Goal: Navigation & Orientation: Find specific page/section

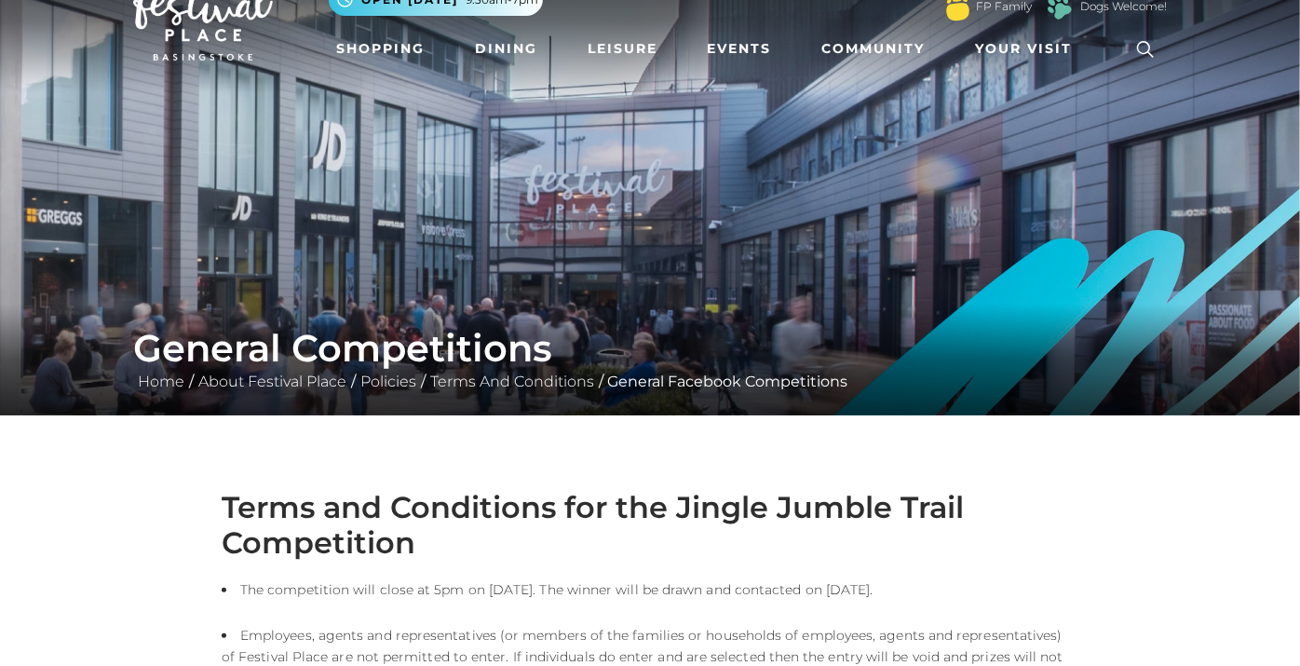
scroll to position [55, 0]
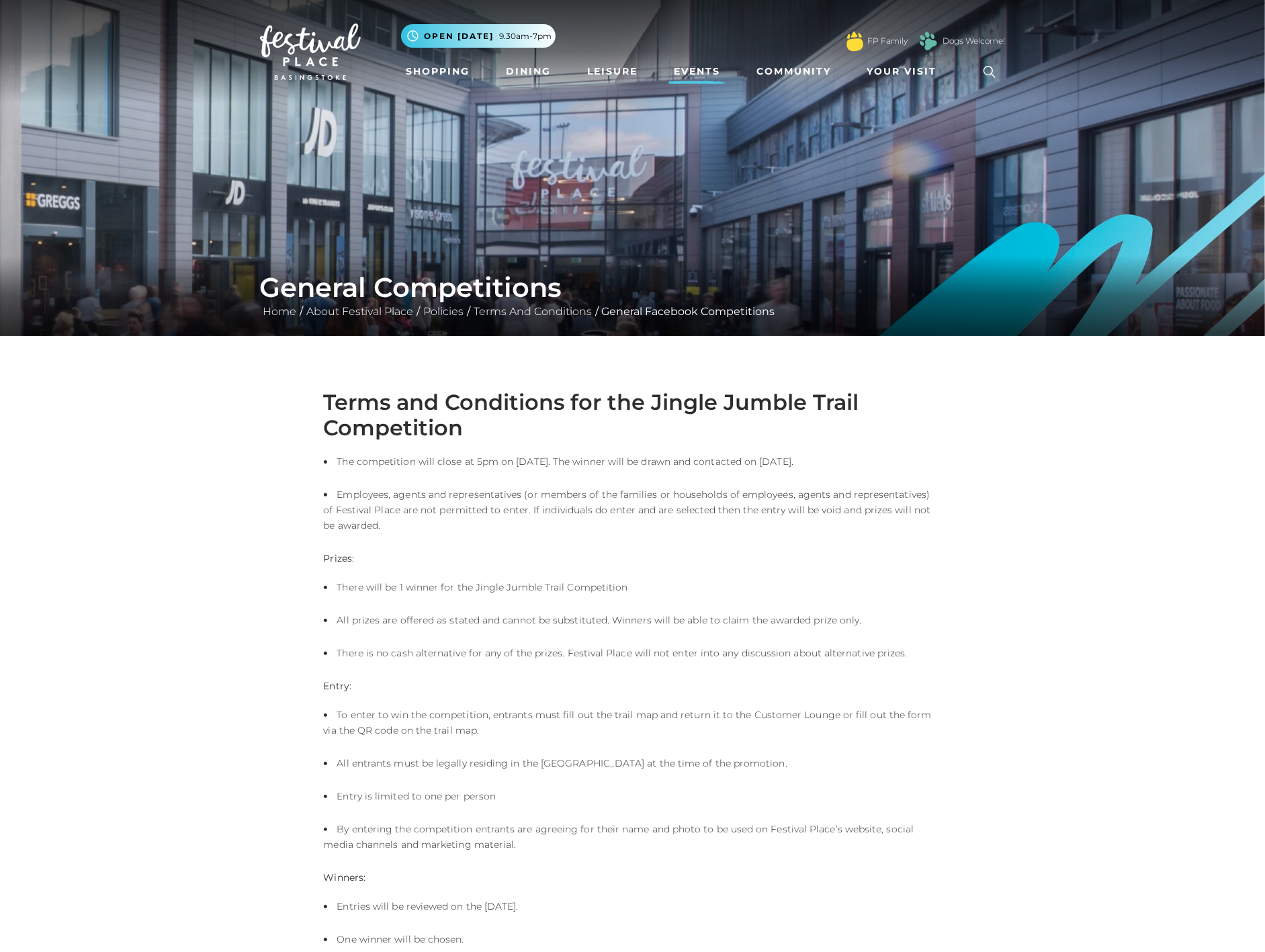
click at [689, 69] on link "Events" at bounding box center [697, 71] width 57 height 25
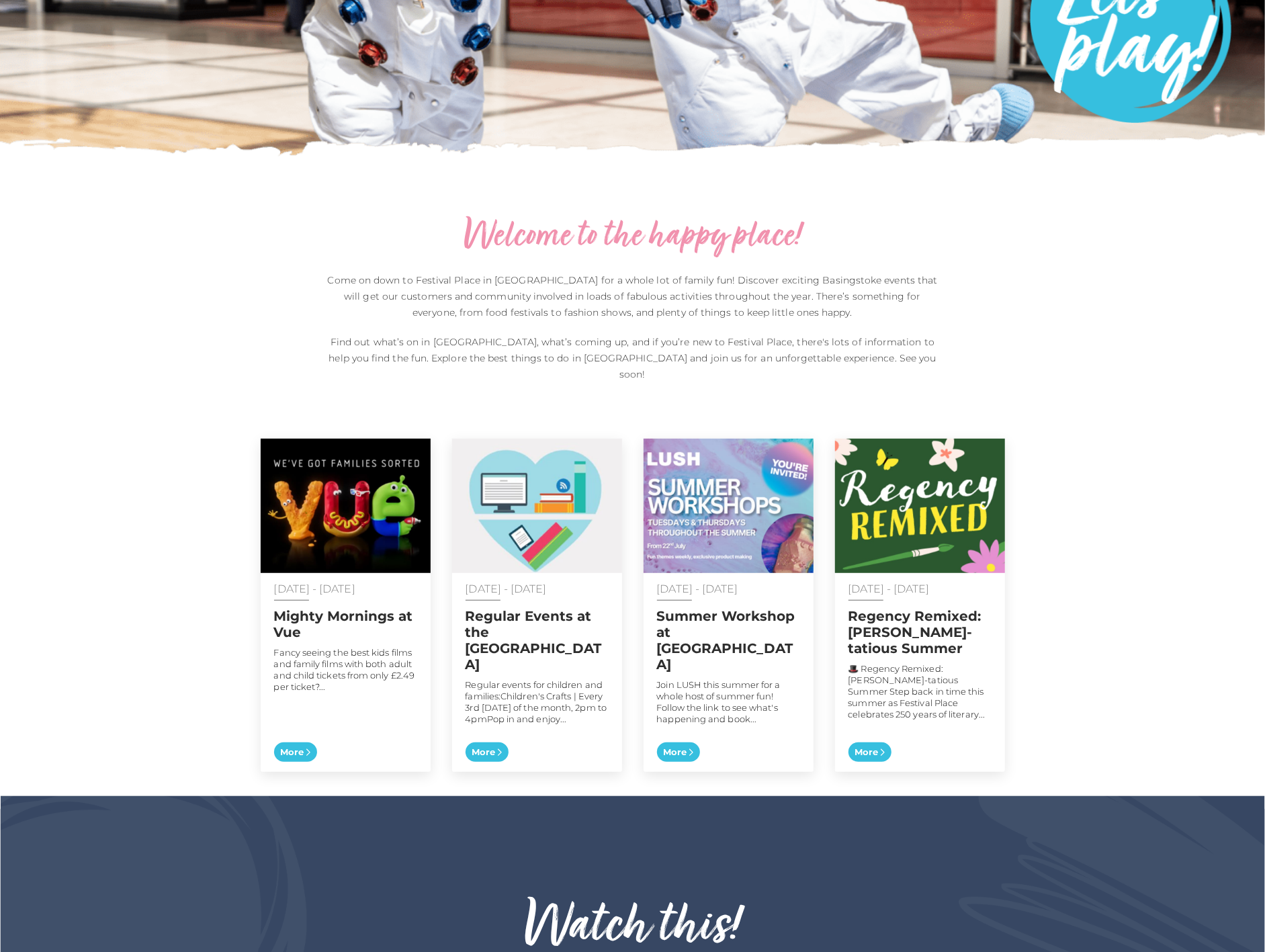
scroll to position [447, 0]
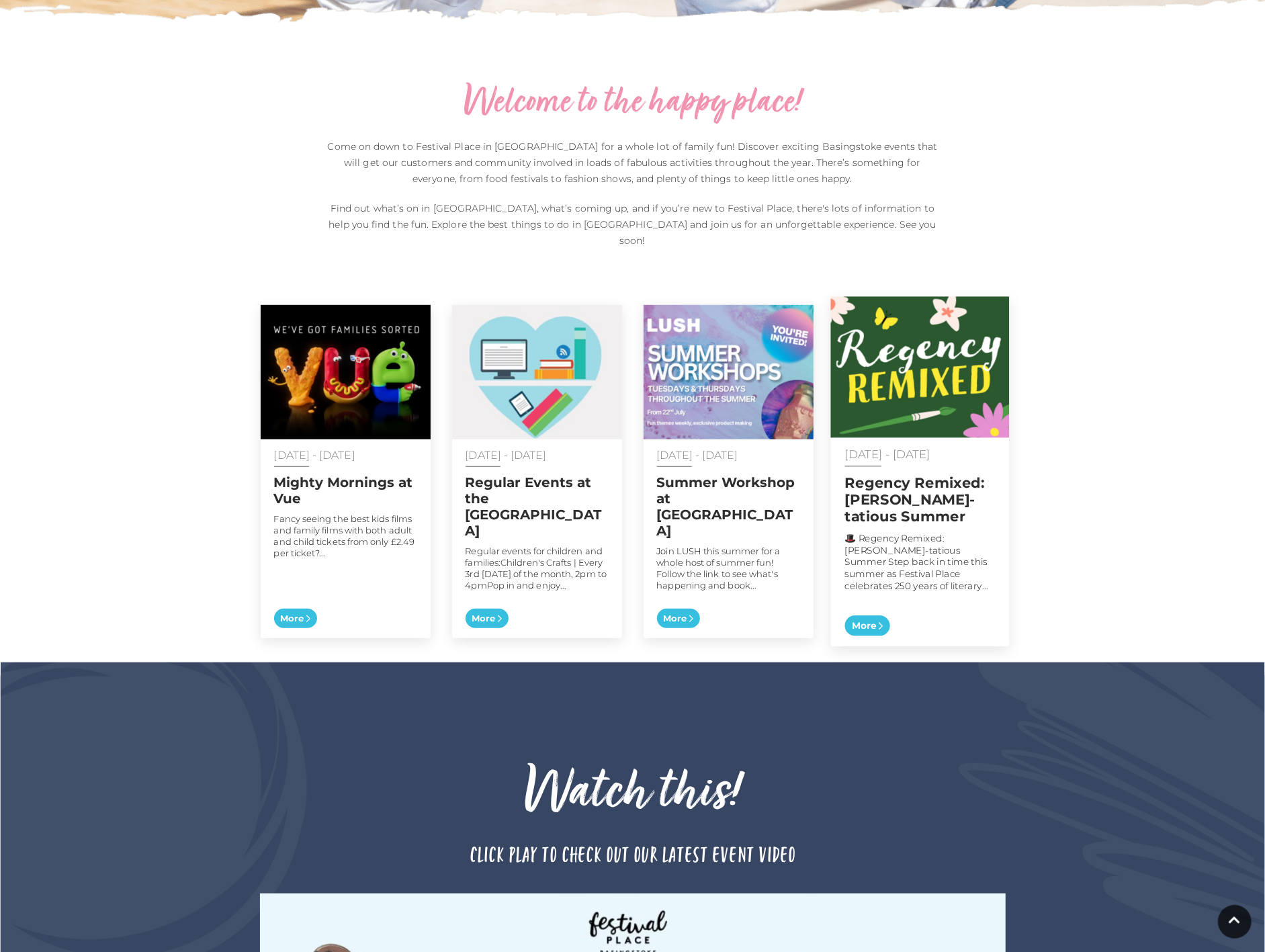
click at [951, 355] on img at bounding box center [920, 368] width 179 height 141
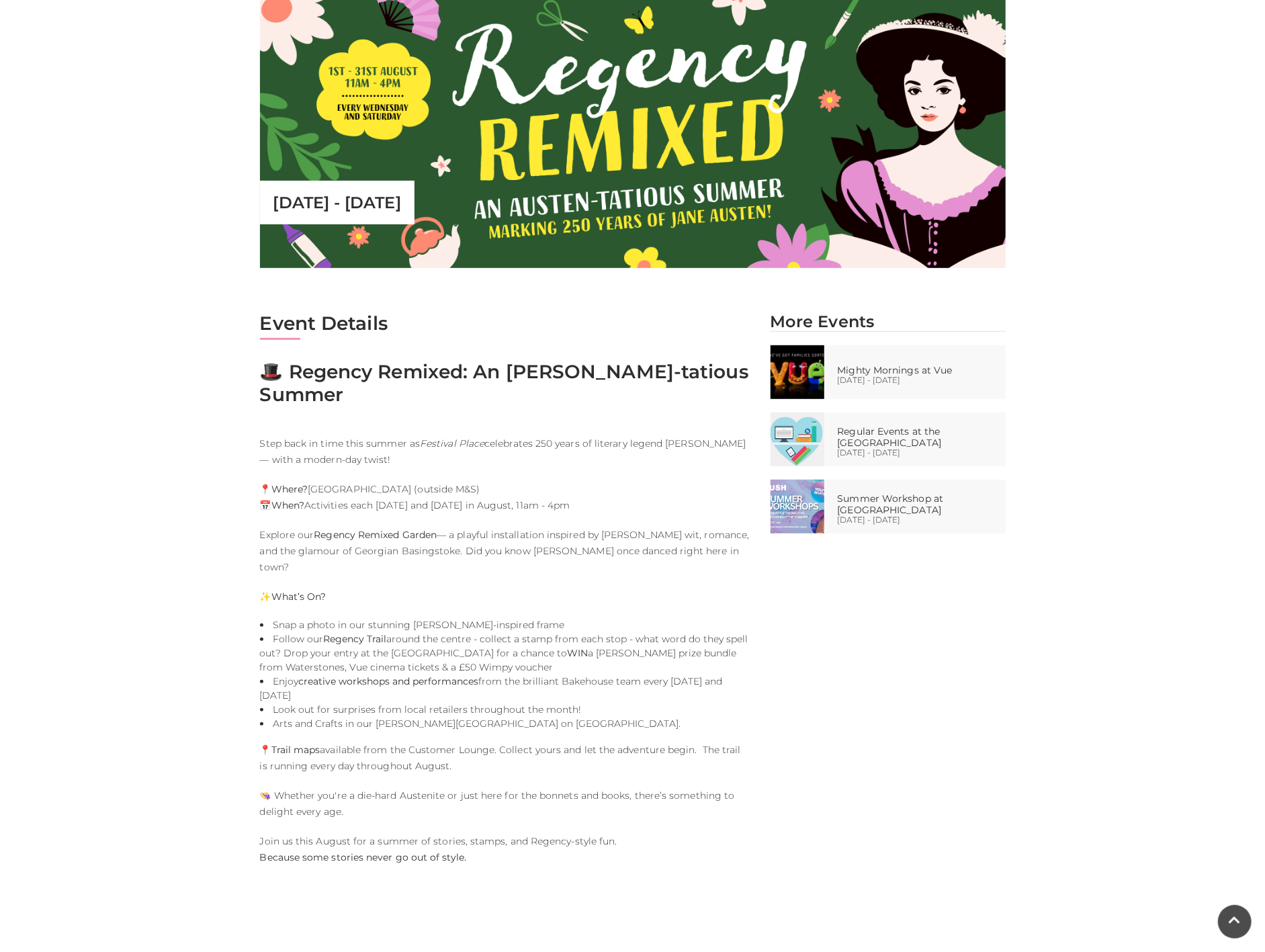
scroll to position [596, 0]
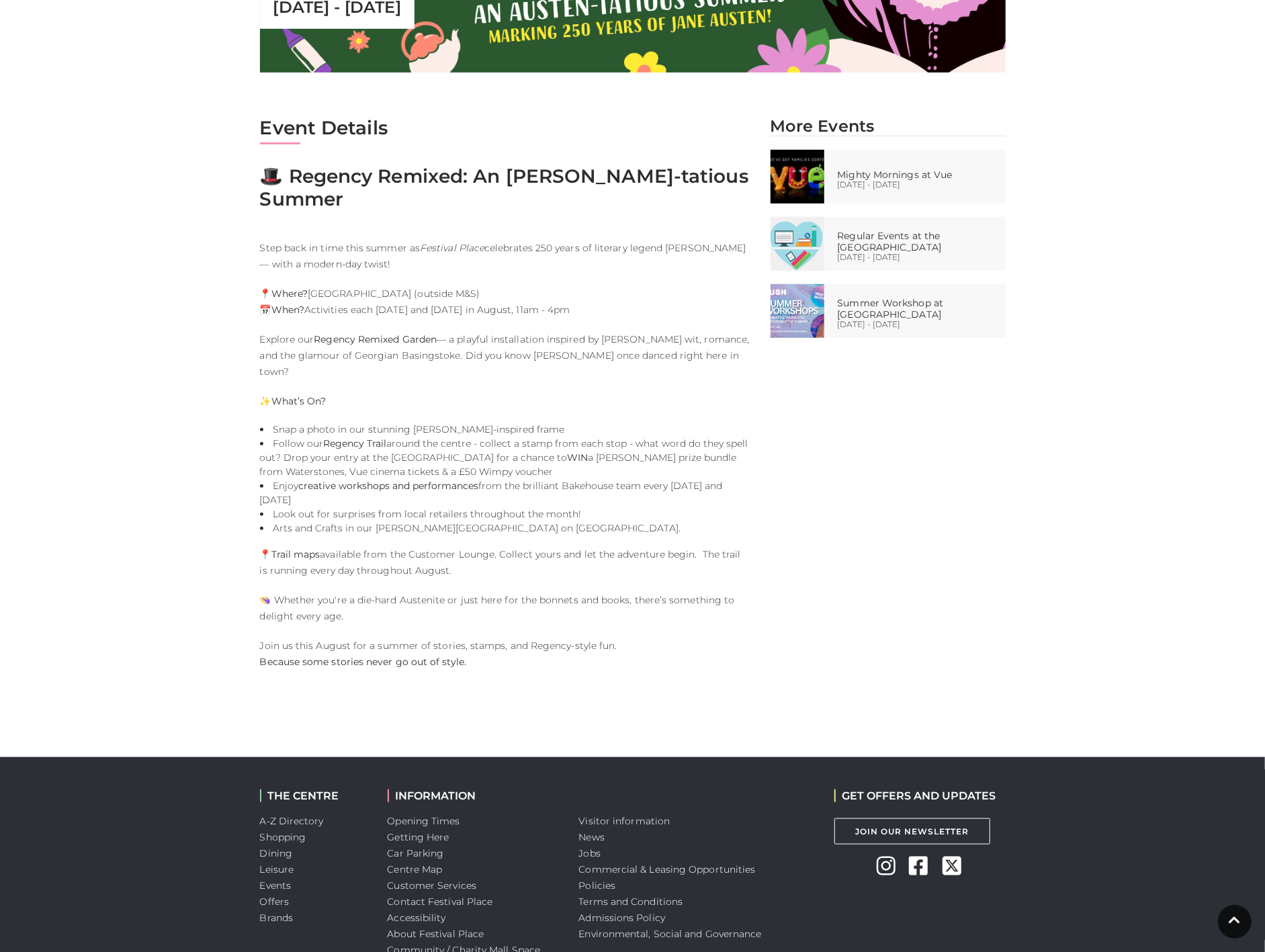
click at [326, 379] on div "Event Details 🎩 Regency Remixed: An Austen-tatious Summer Step back in time thi…" at bounding box center [505, 400] width 511 height 567
click at [406, 251] on div "Event Details 🎩 Regency Remixed: An Austen-tatious Summer Step back in time thi…" at bounding box center [505, 400] width 511 height 567
drag, startPoint x: 384, startPoint y: 237, endPoint x: 254, endPoint y: 220, distance: 131.1
click at [254, 220] on div "Event Details 🎩 Regency Remixed: An Austen-tatious Summer Step back in time thi…" at bounding box center [505, 400] width 511 height 567
drag, startPoint x: 254, startPoint y: 220, endPoint x: 200, endPoint y: 278, distance: 79.2
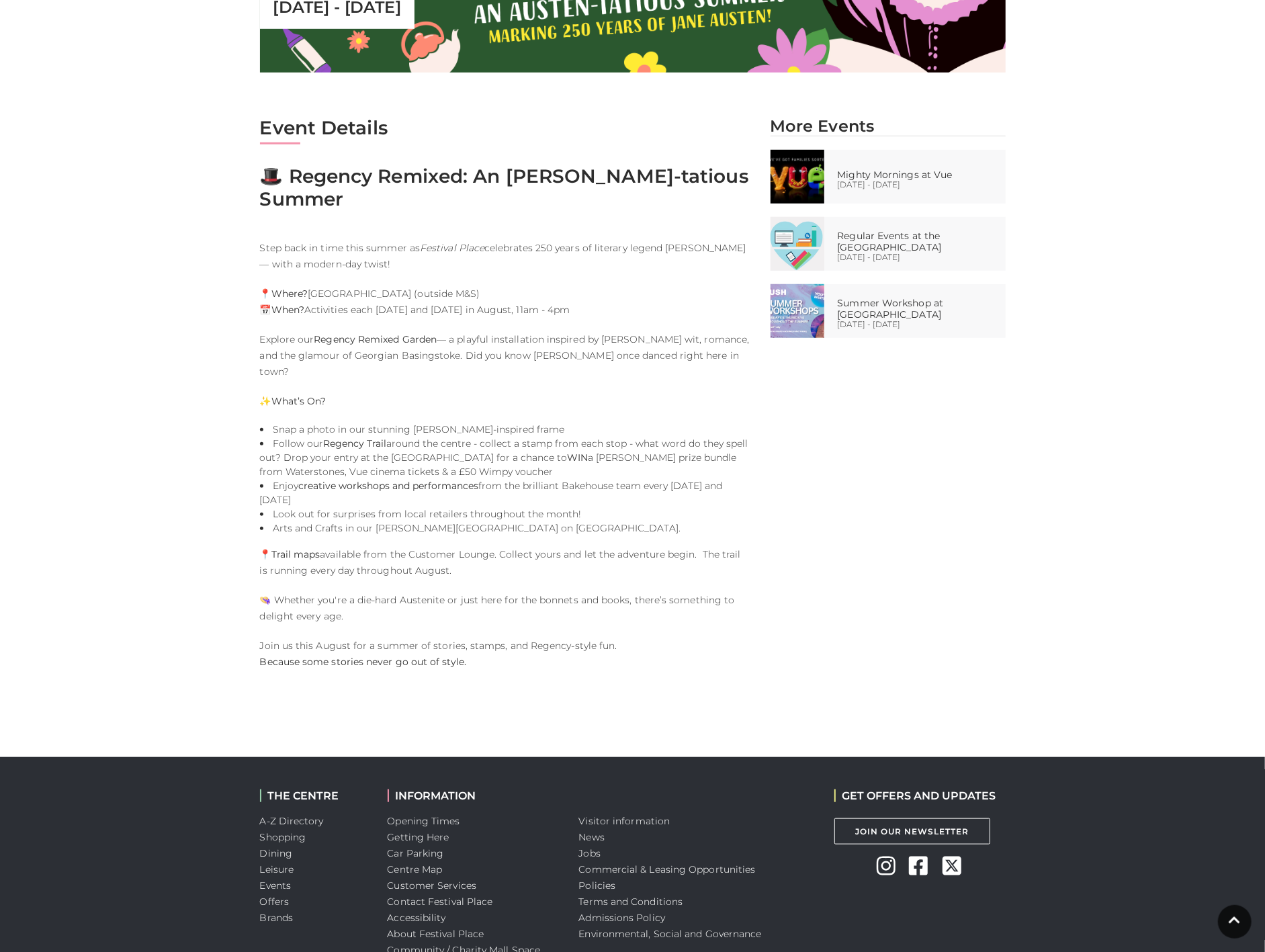
click at [200, 278] on main "Regency Remixed: An Austen-tatious Summer Home / Events / Regency Remixed: An A…" at bounding box center [632, 43] width 1265 height 1279
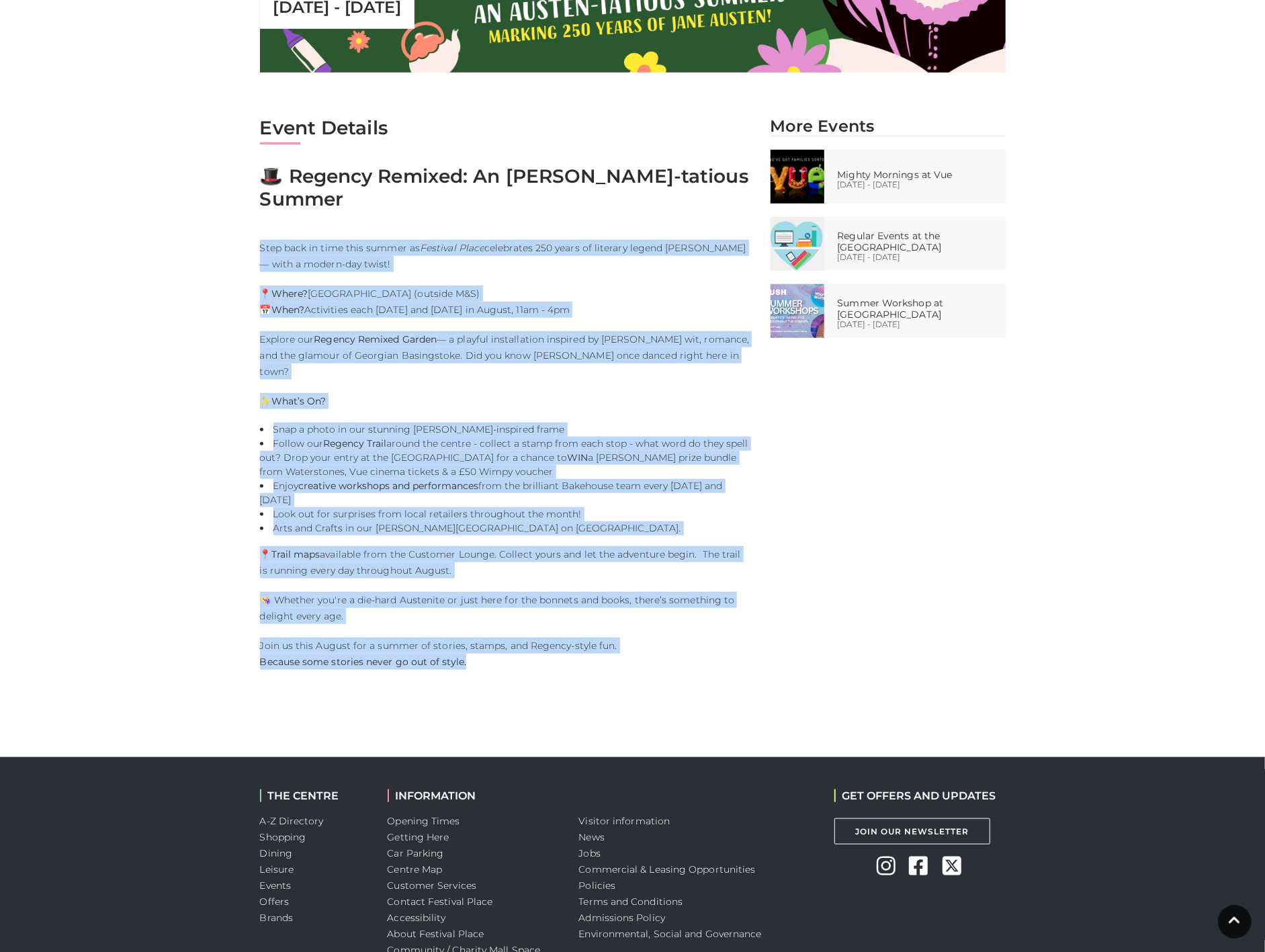
drag, startPoint x: 258, startPoint y: 220, endPoint x: 700, endPoint y: 630, distance: 602.9
click at [700, 630] on div "Event Details 🎩 Regency Remixed: An Austen-tatious Summer Step back in time thi…" at bounding box center [505, 400] width 511 height 567
copy div "Step back in time this summer as Festival Place celebrates 250 years of literar…"
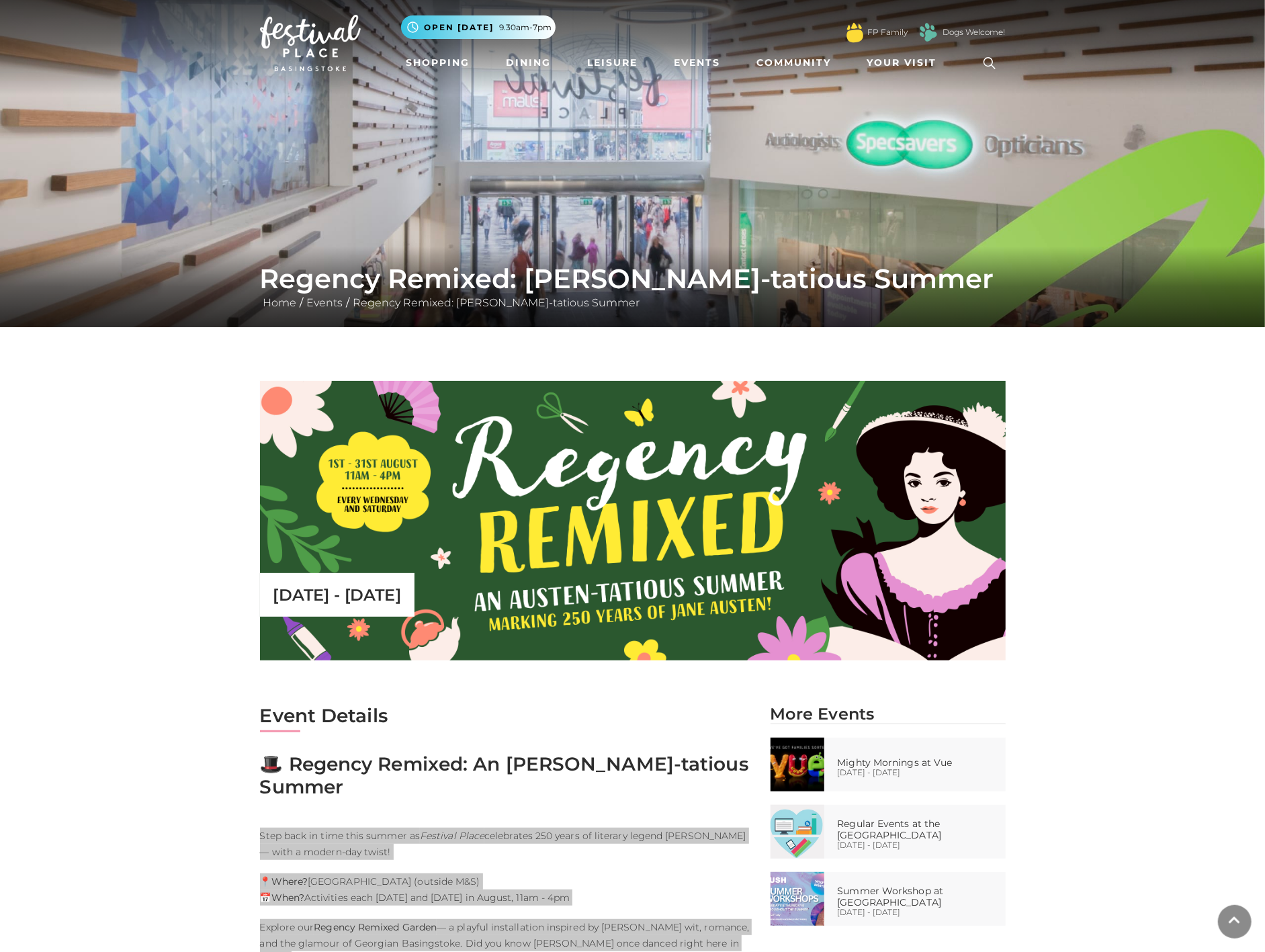
scroll to position [0, 0]
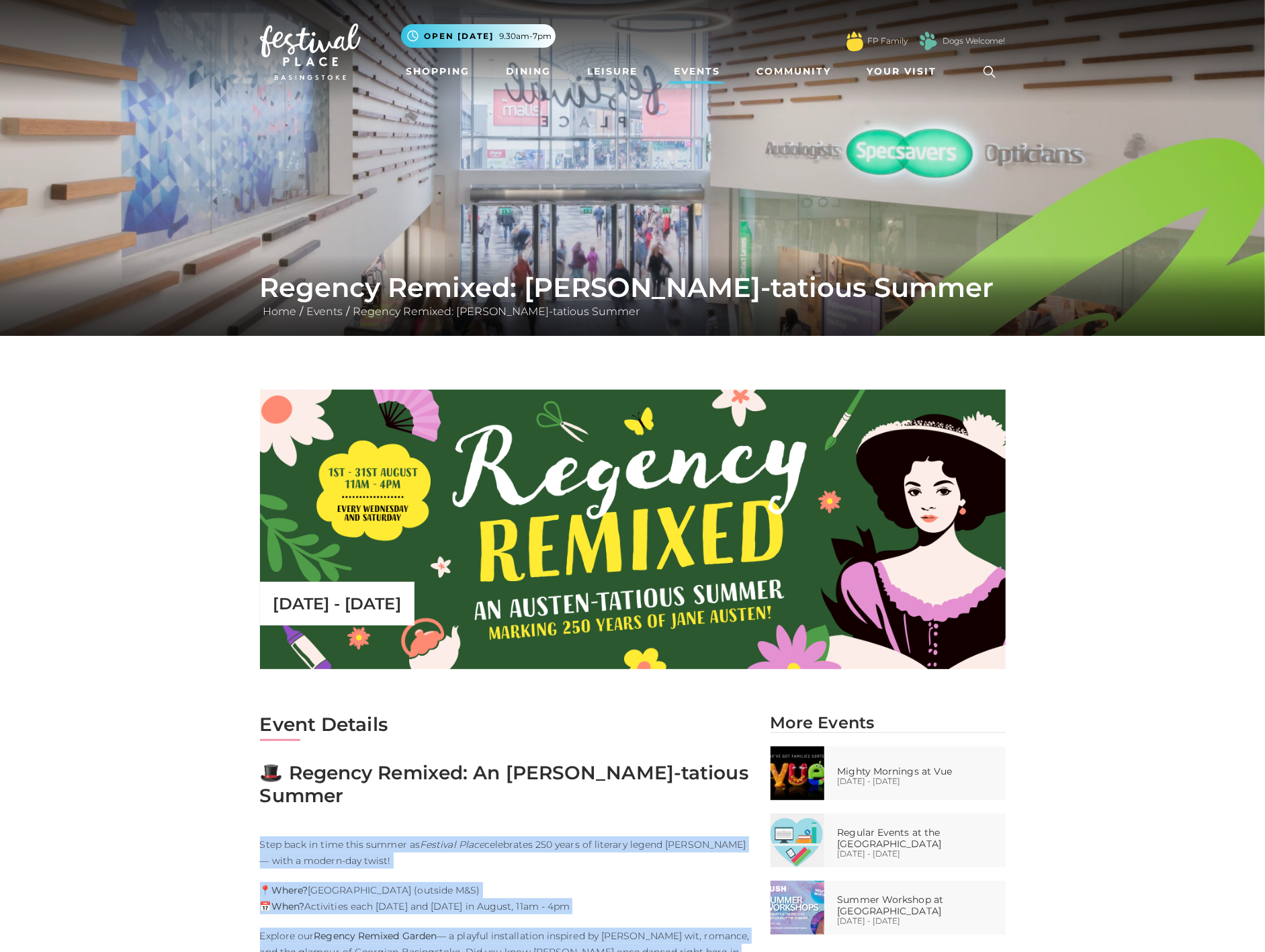
click at [696, 64] on link "Events" at bounding box center [697, 71] width 57 height 25
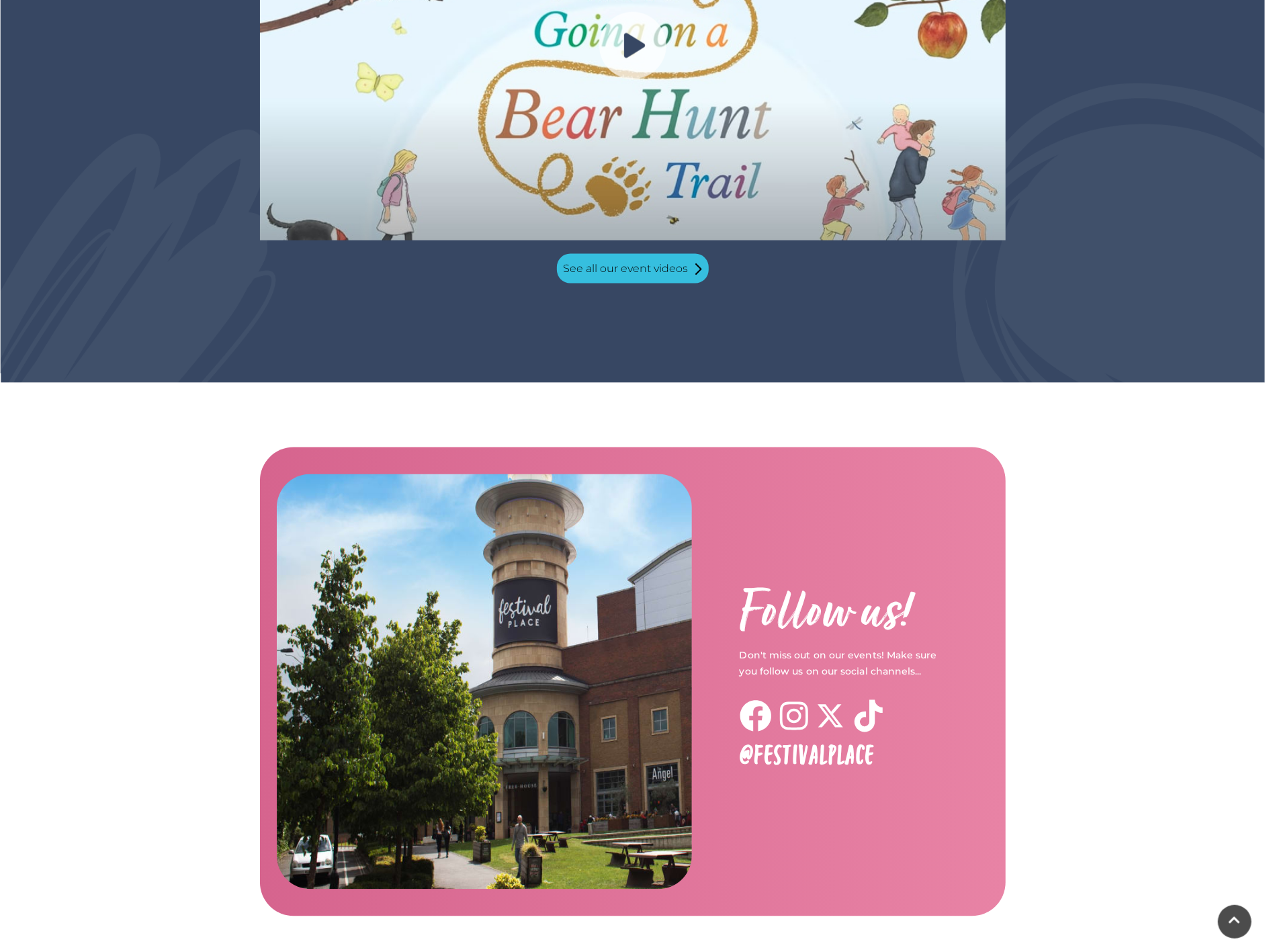
scroll to position [1492, 0]
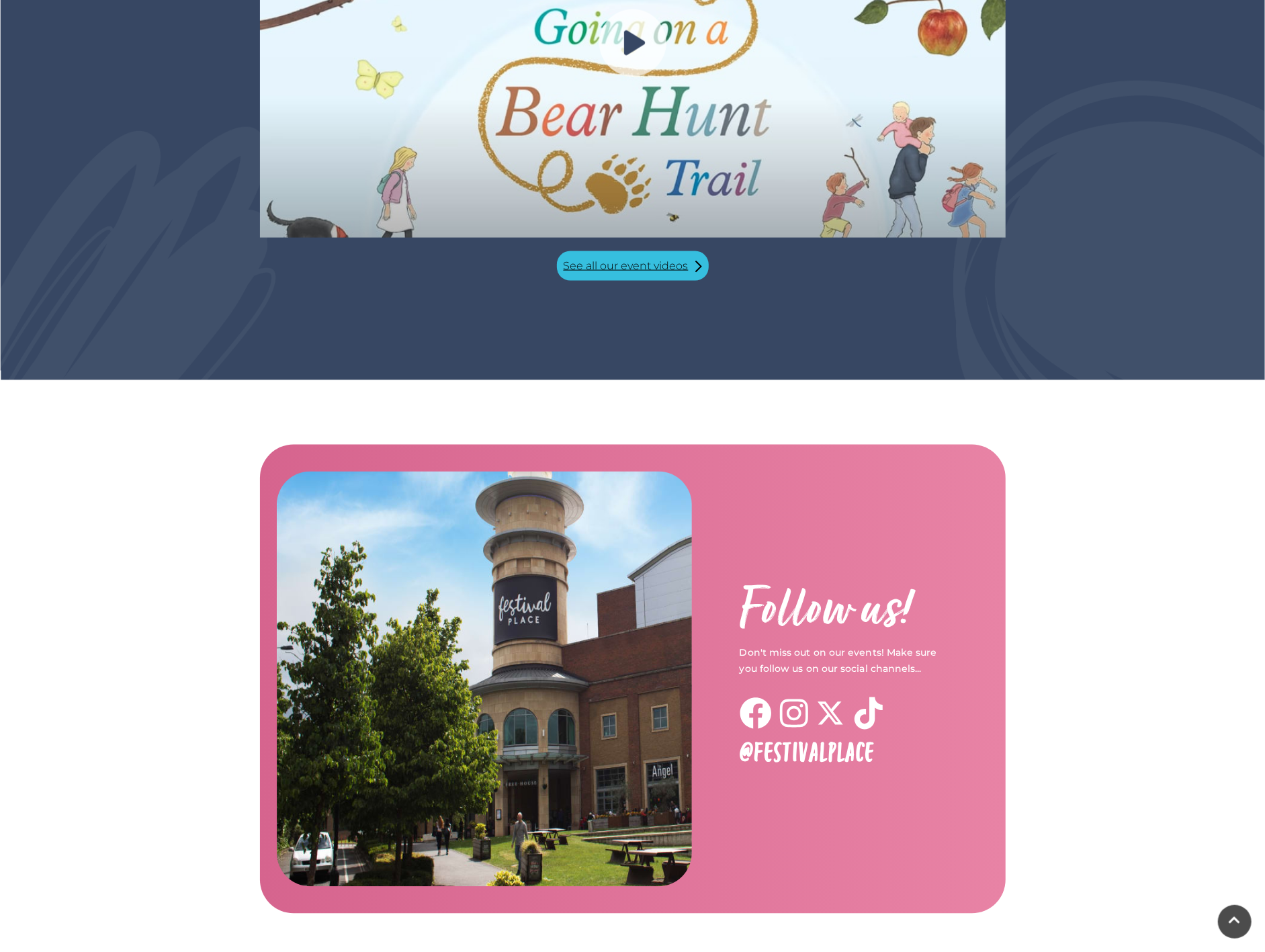
click at [627, 251] on link "See all our event videos" at bounding box center [632, 265] width 151 height 30
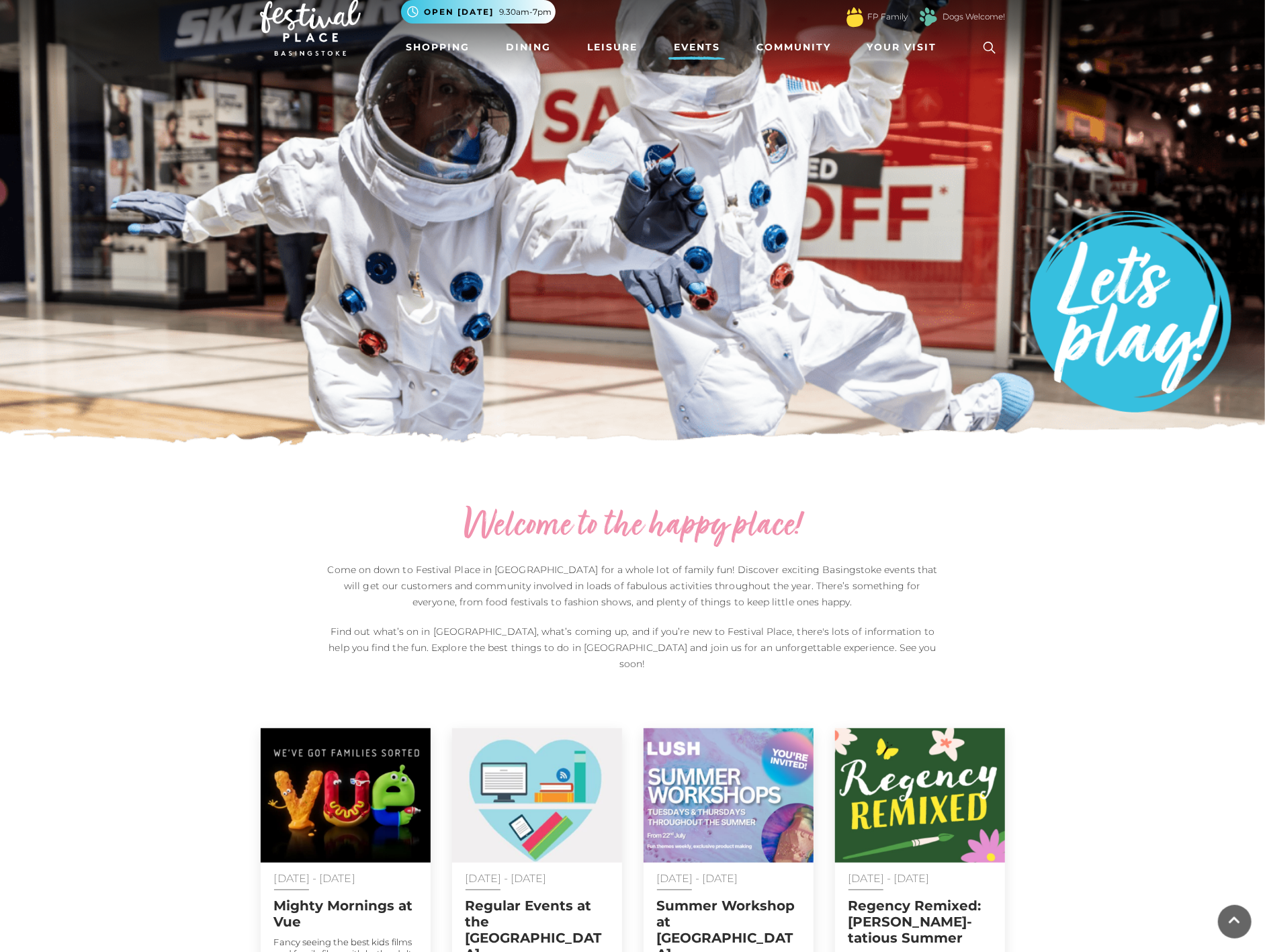
scroll to position [0, 0]
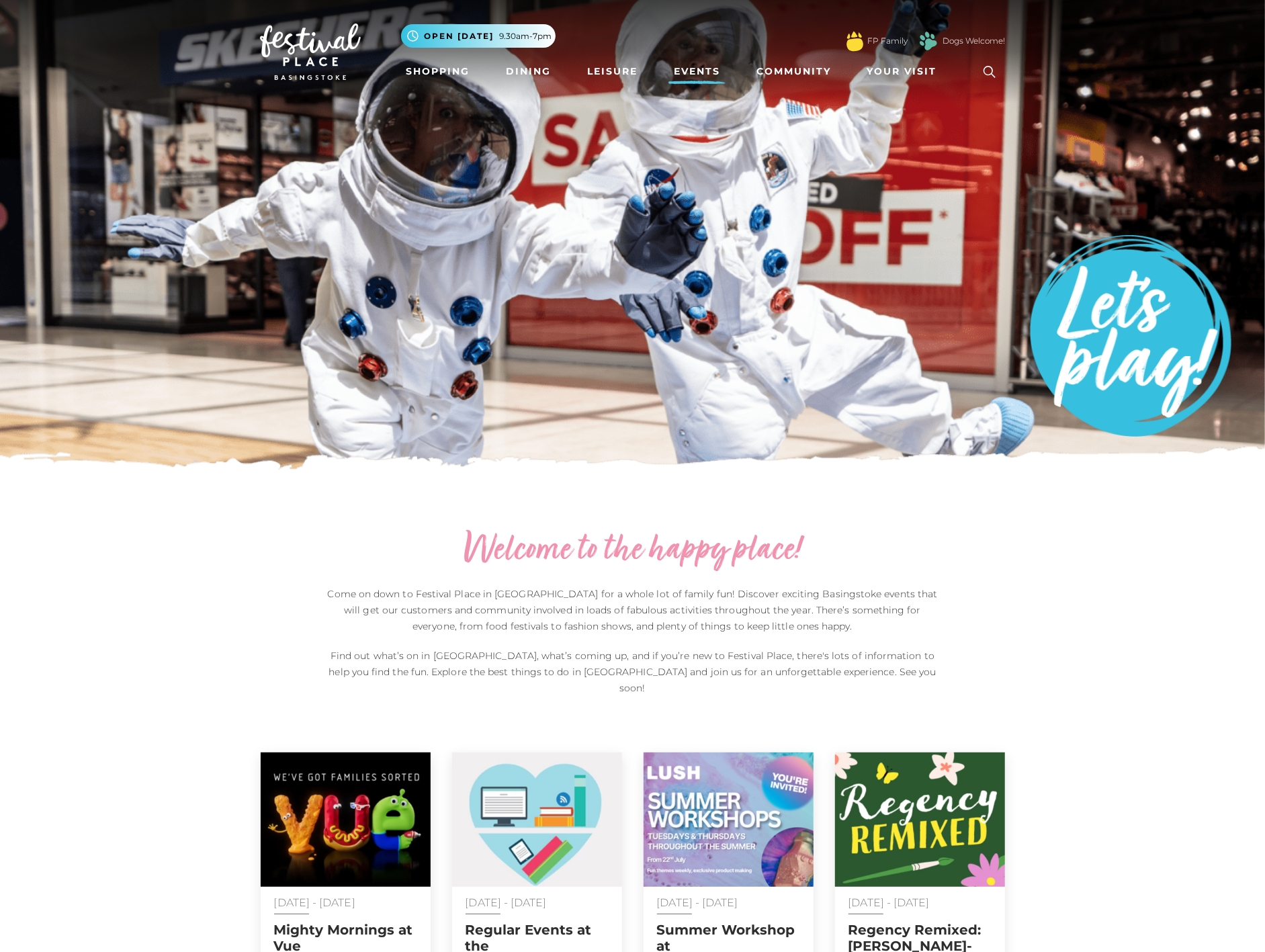
click at [317, 50] on img at bounding box center [310, 52] width 101 height 56
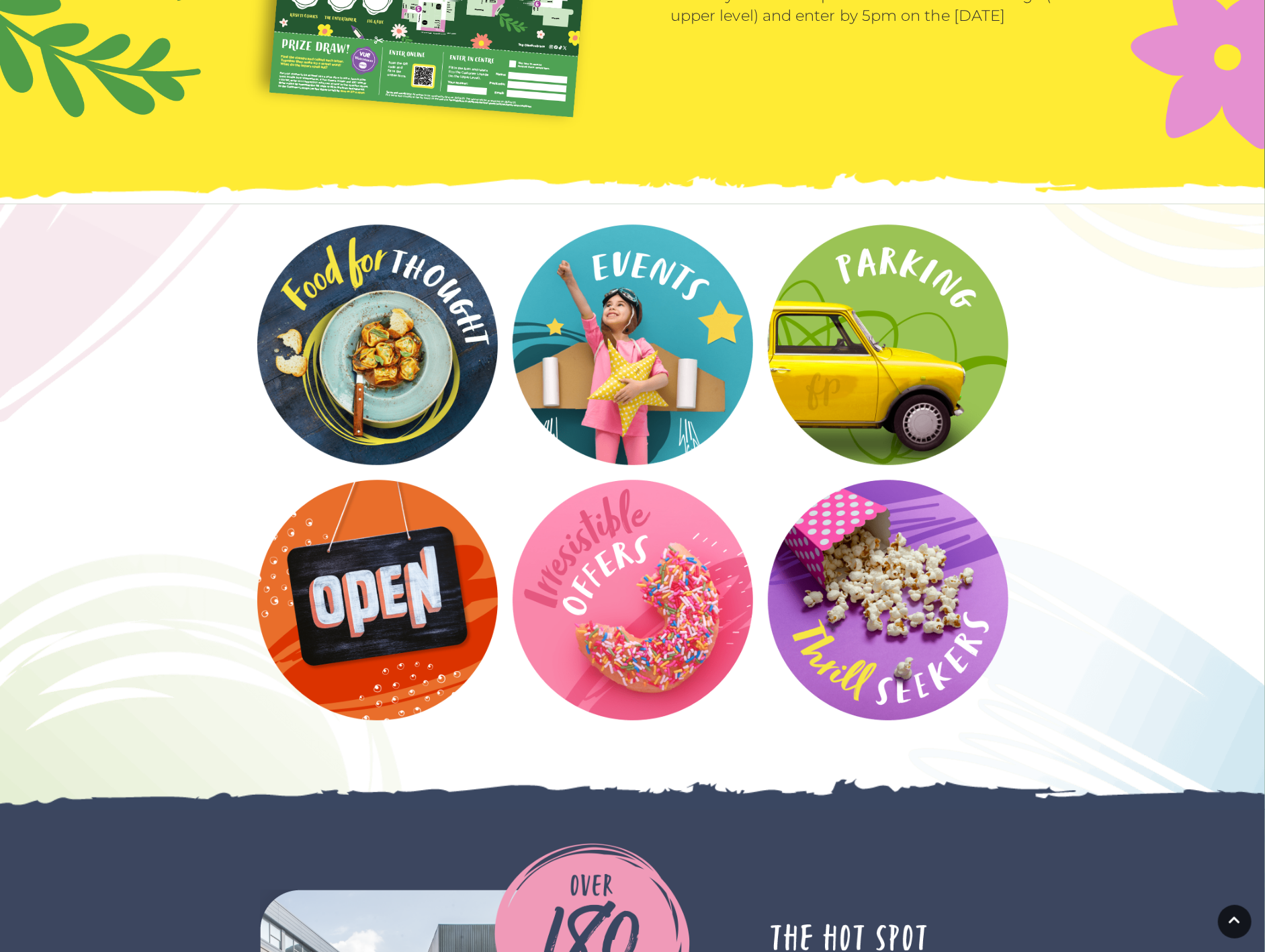
scroll to position [2057, 0]
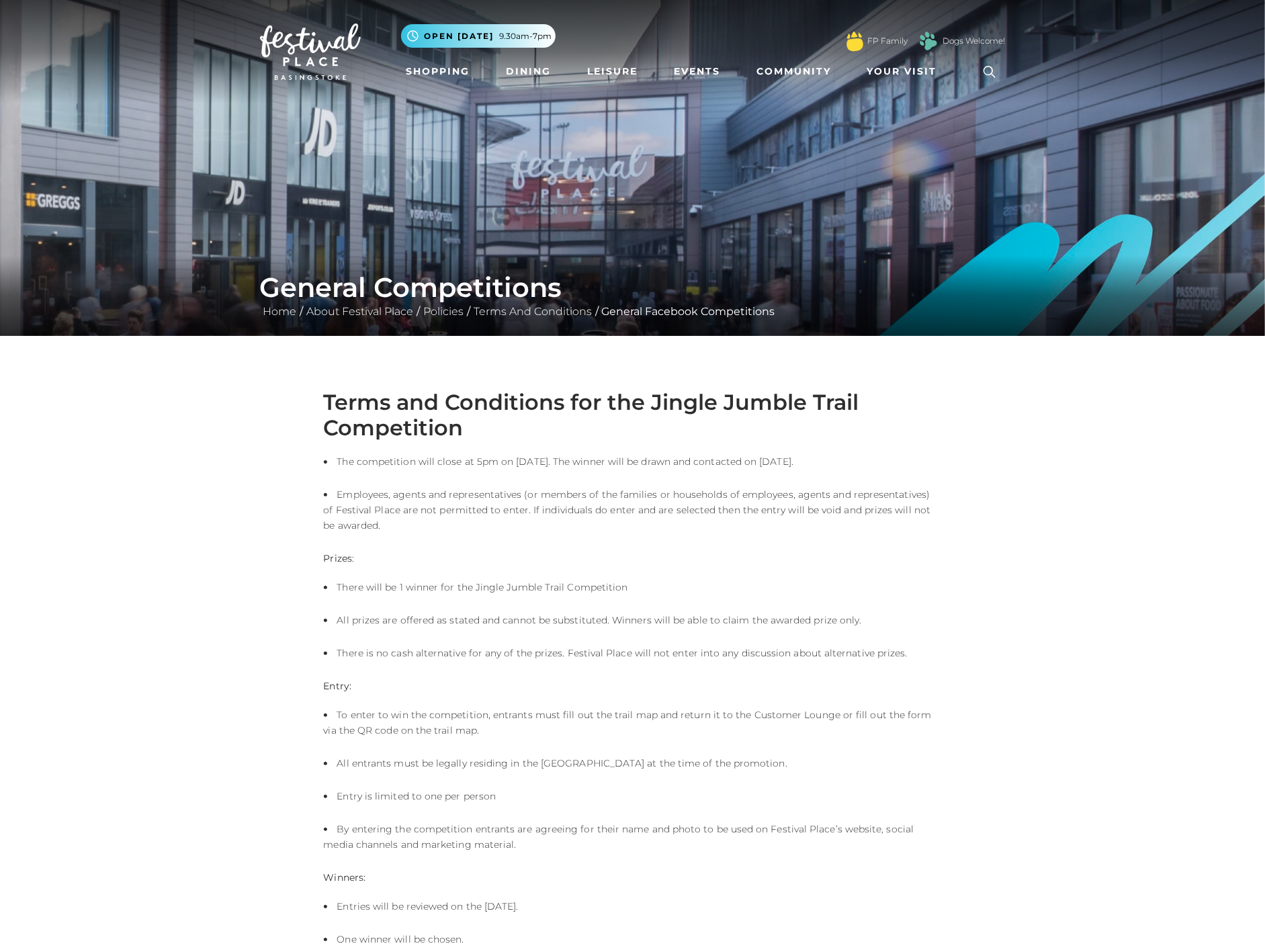
click at [313, 49] on img at bounding box center [310, 52] width 101 height 56
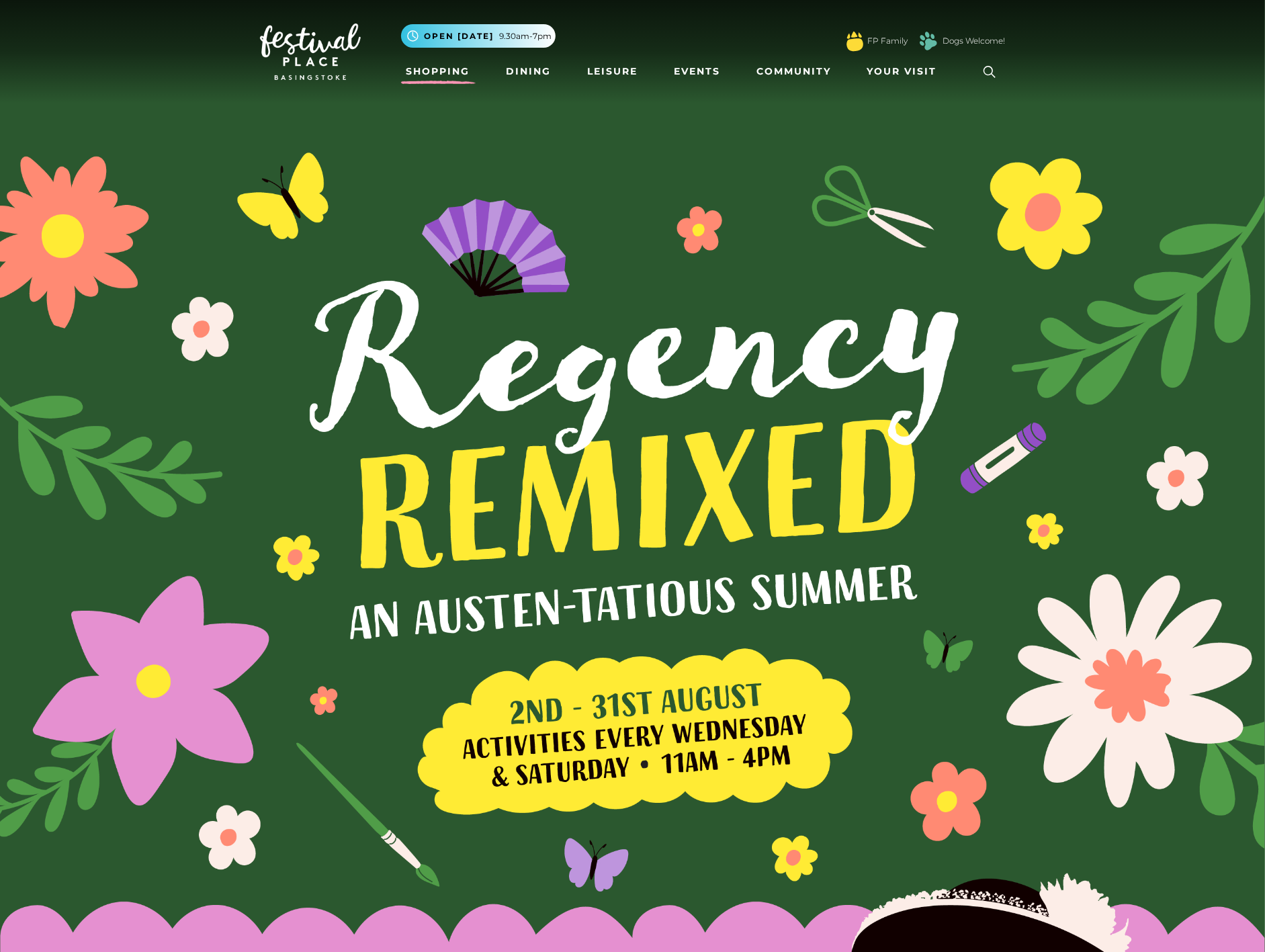
click at [430, 69] on link "Shopping" at bounding box center [438, 71] width 74 height 25
click at [440, 74] on link "Shopping" at bounding box center [438, 71] width 74 height 25
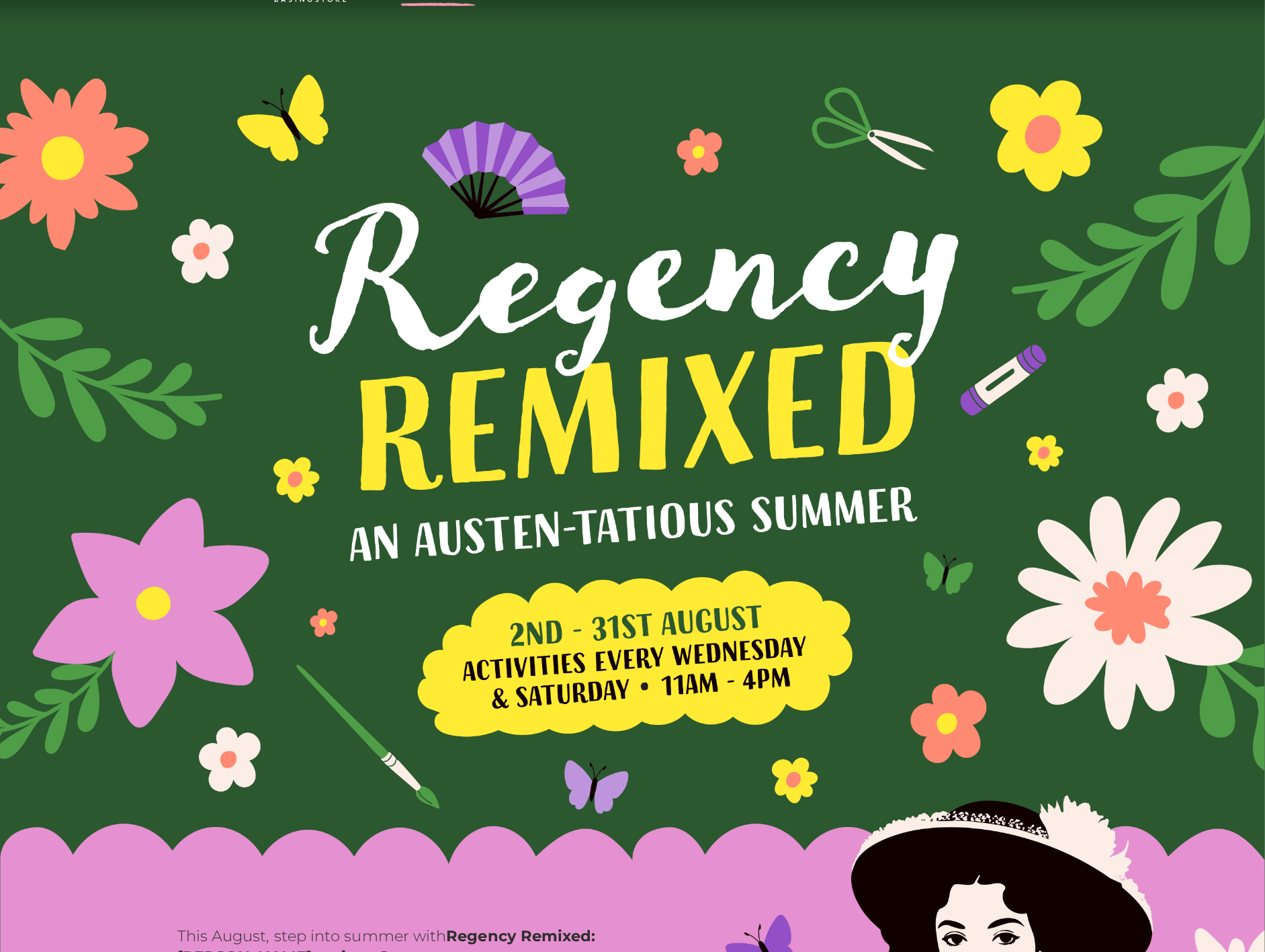
scroll to position [522, 0]
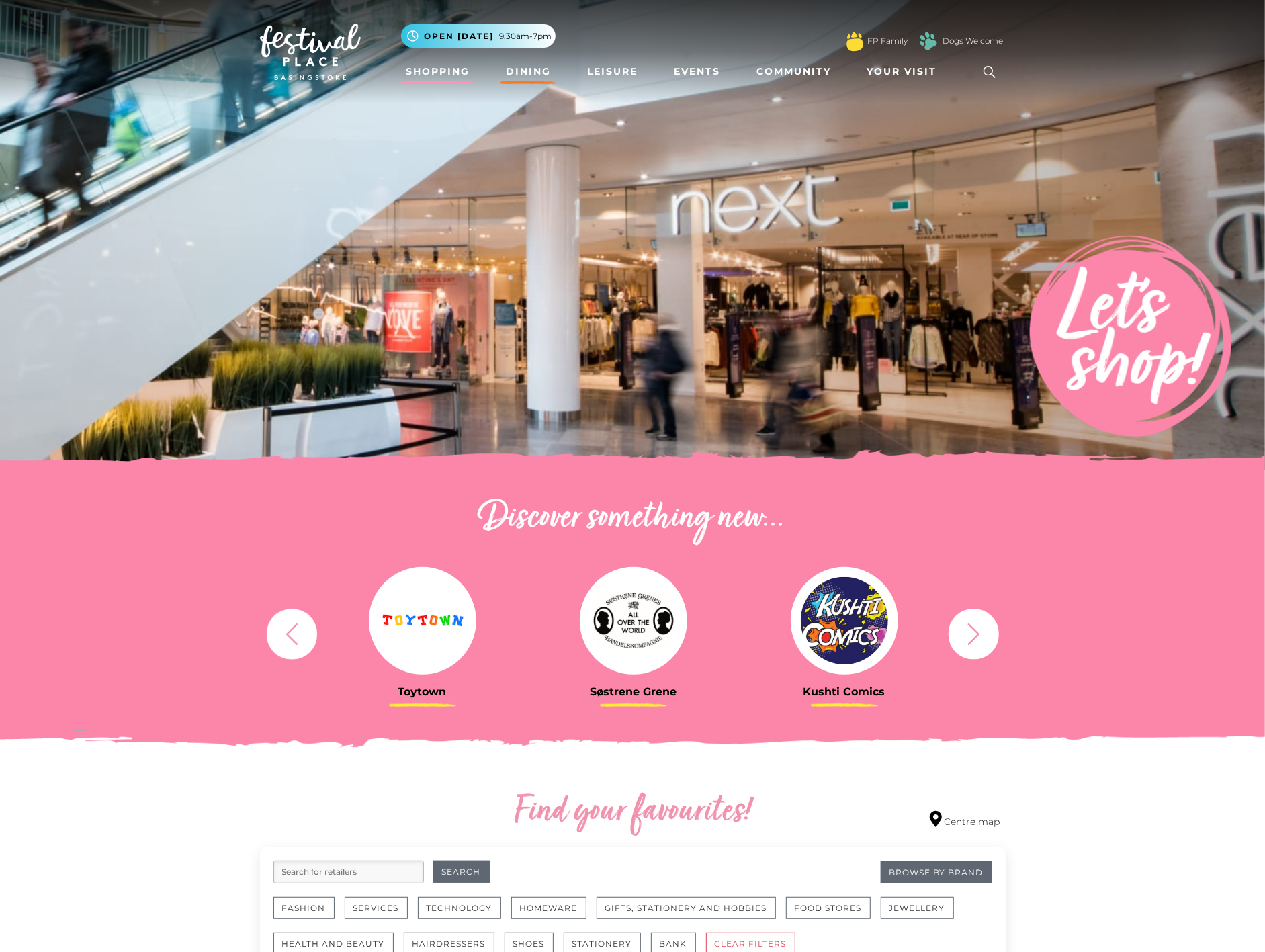
click at [514, 68] on link "Dining" at bounding box center [528, 71] width 56 height 25
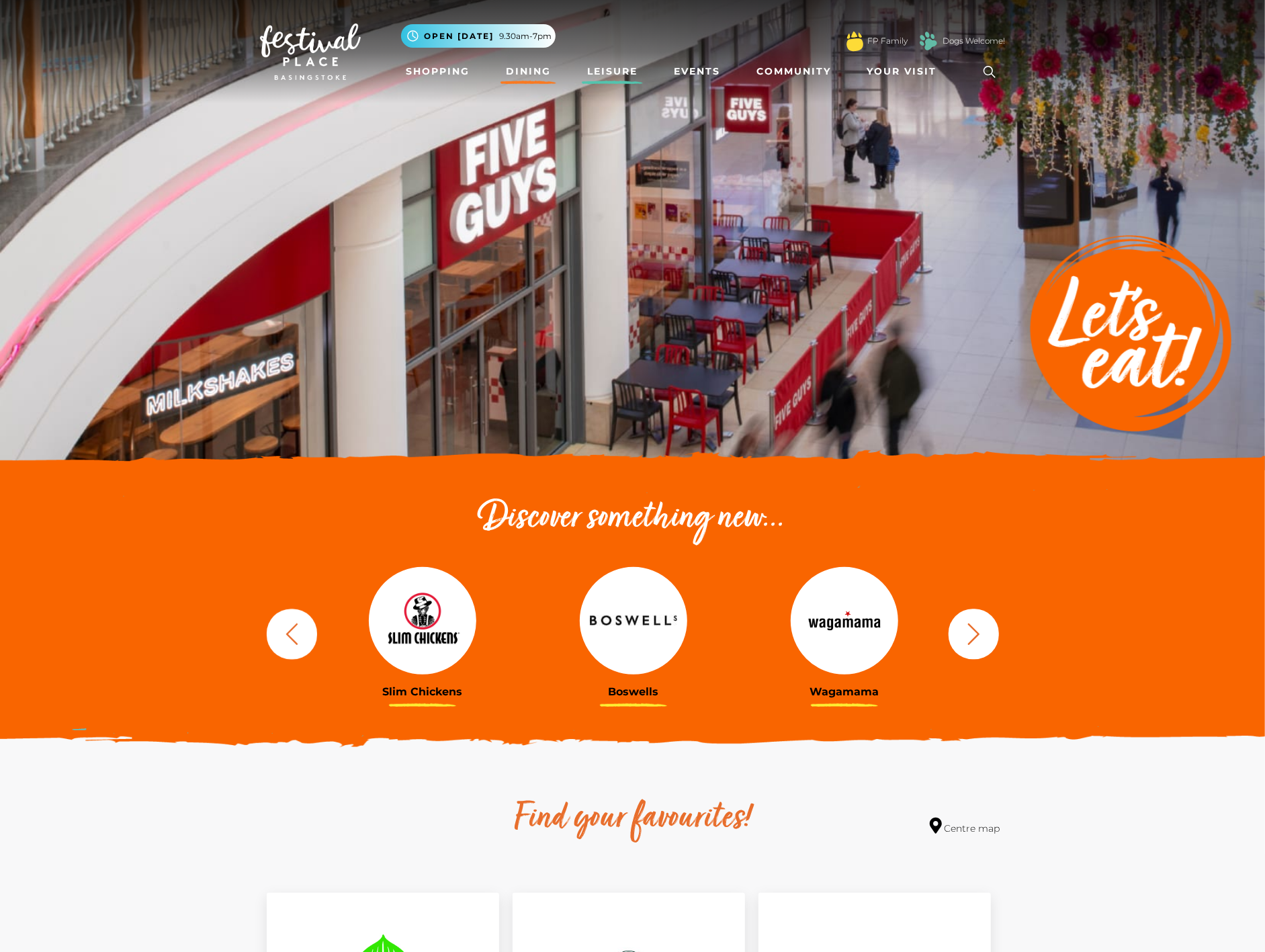
click at [608, 66] on link "Leisure" at bounding box center [612, 71] width 61 height 25
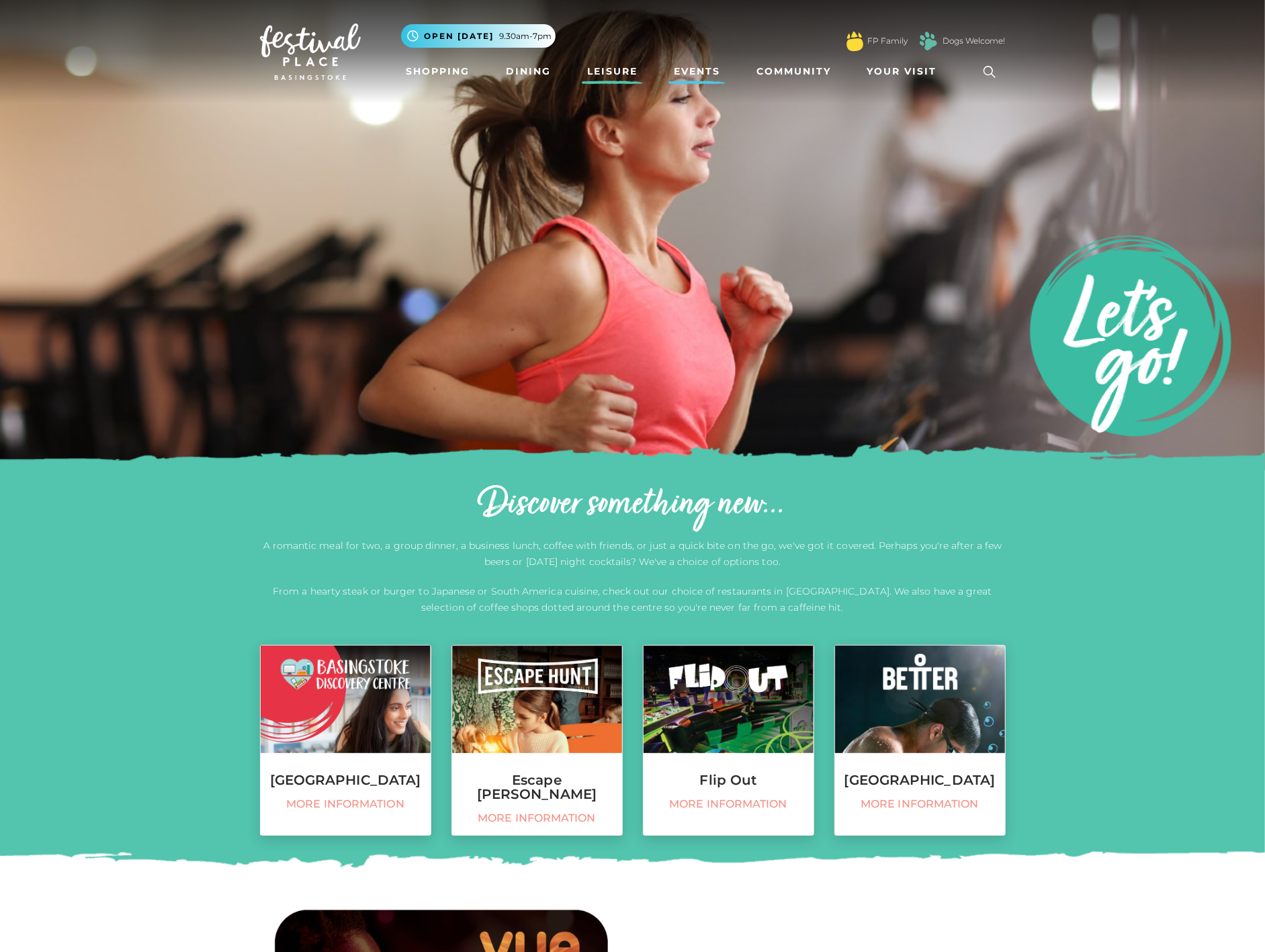
click at [699, 61] on link "Events" at bounding box center [697, 71] width 57 height 25
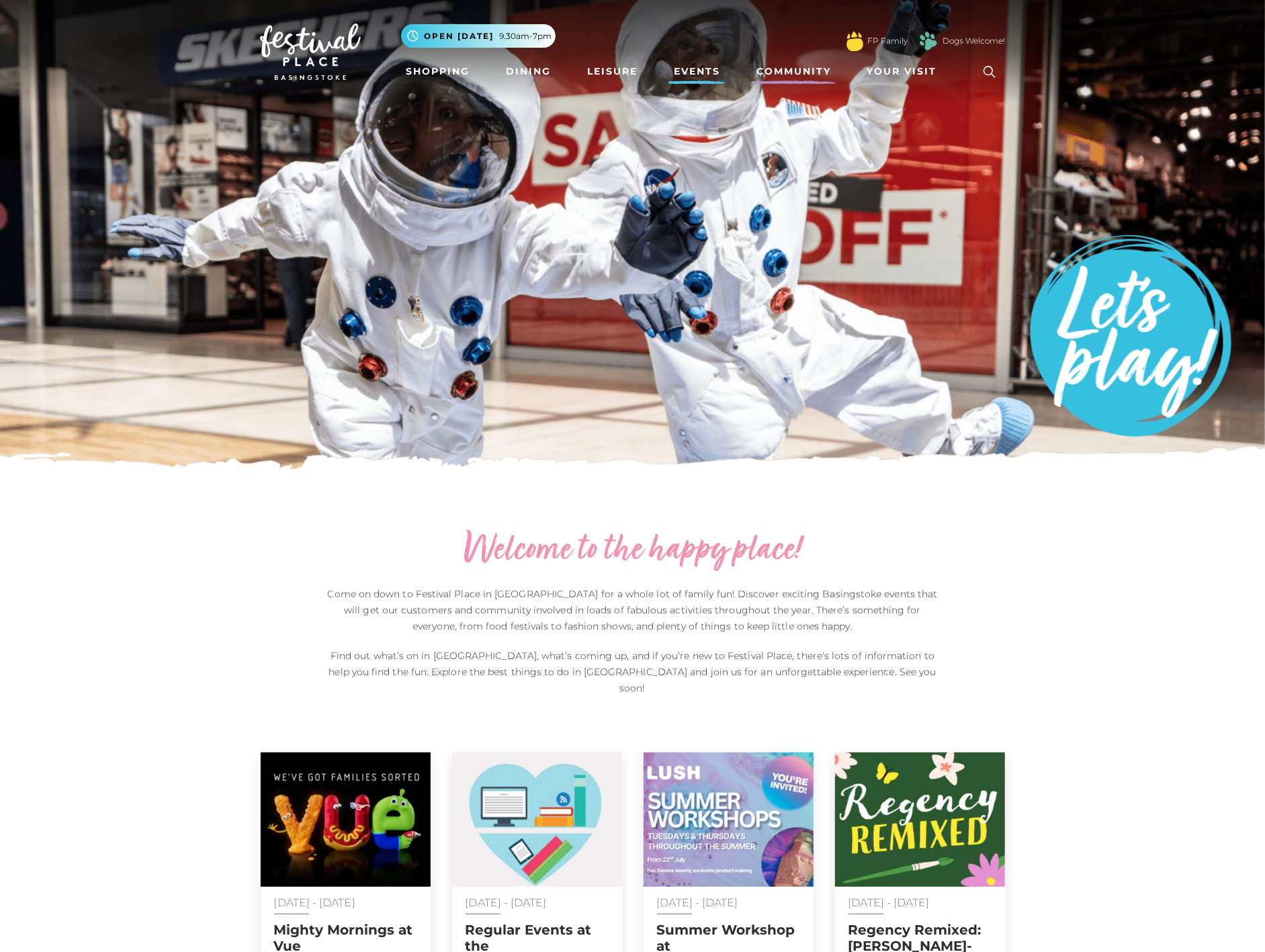
click at [790, 64] on link "Community" at bounding box center [793, 71] width 85 height 25
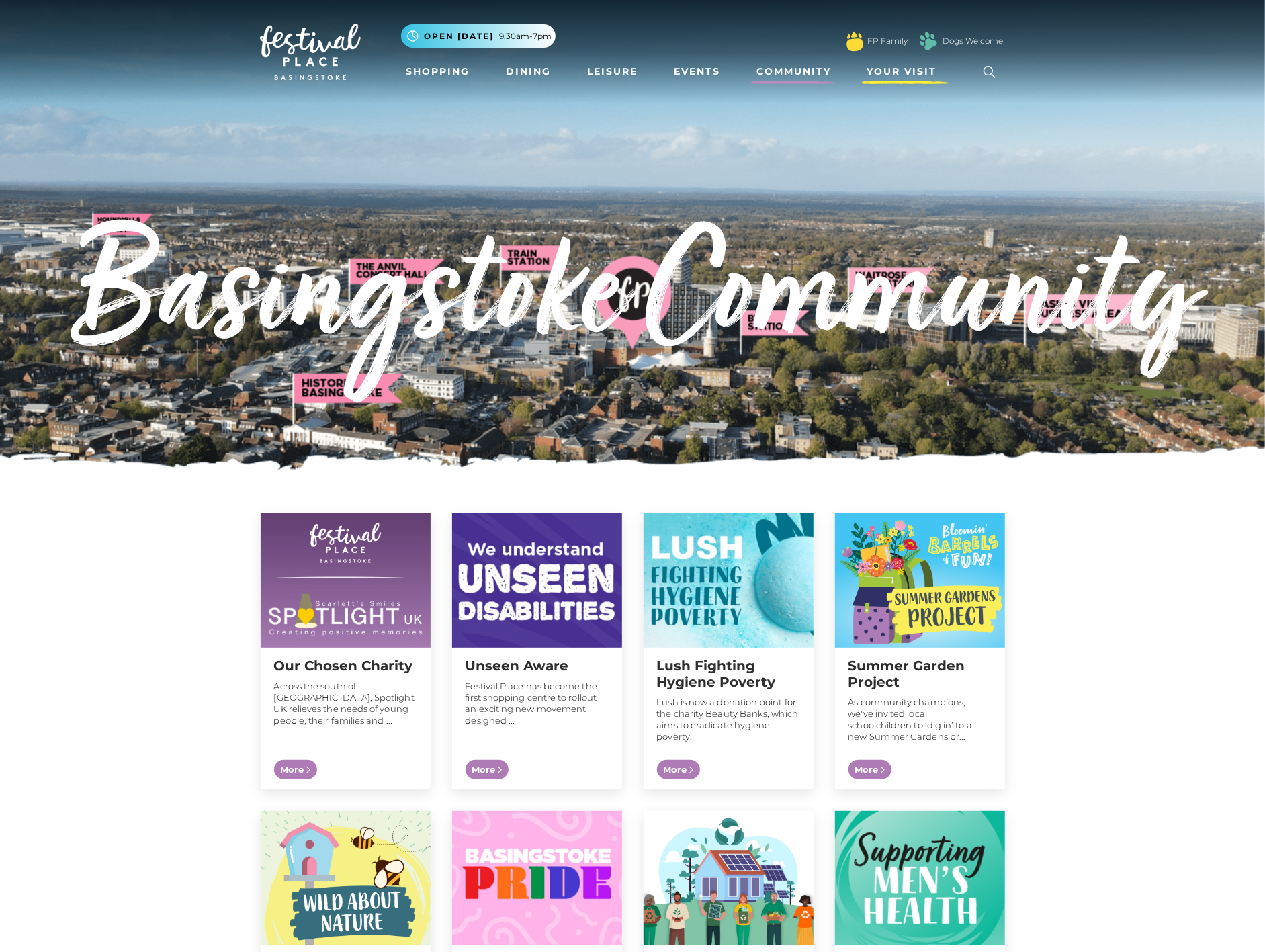
click at [908, 72] on span "Your Visit" at bounding box center [902, 71] width 70 height 14
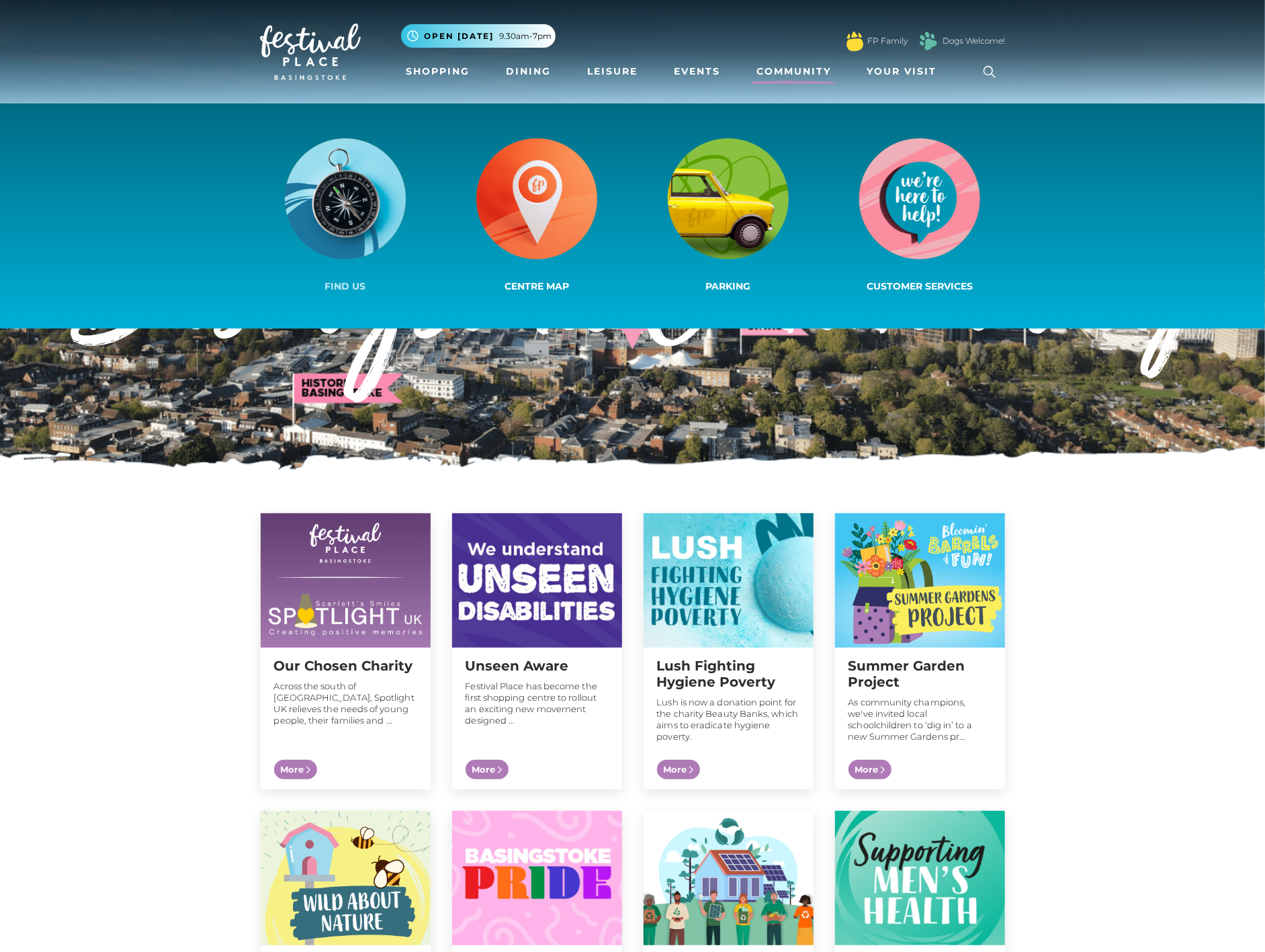
click at [361, 200] on img at bounding box center [345, 199] width 121 height 121
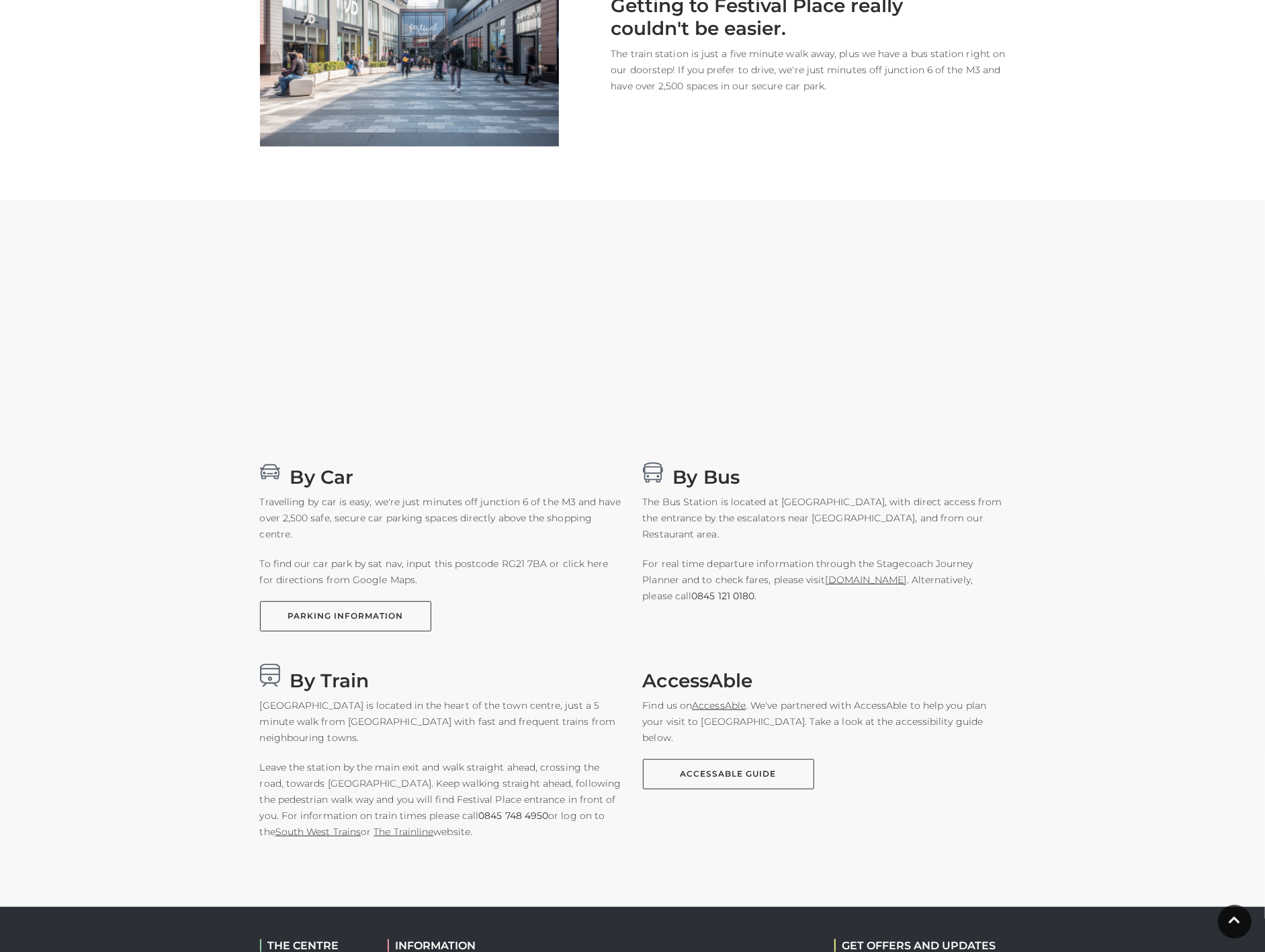
scroll to position [705, 0]
